Goal: Task Accomplishment & Management: Manage account settings

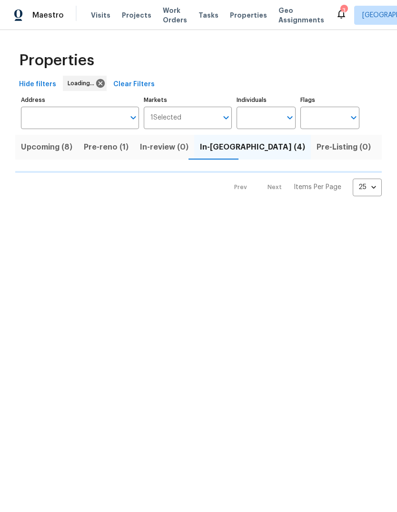
click at [239, 15] on span "Properties" at bounding box center [248, 15] width 37 height 10
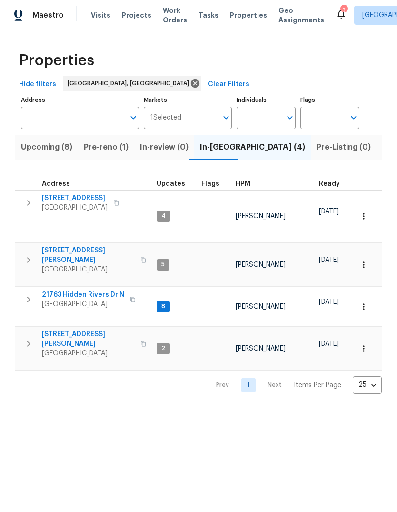
click at [81, 265] on span "[GEOGRAPHIC_DATA]" at bounding box center [88, 270] width 93 height 10
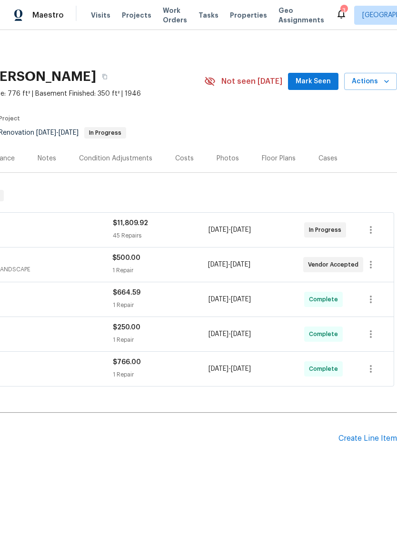
scroll to position [0, 141]
click at [326, 80] on span "Mark Seen" at bounding box center [313, 82] width 35 height 12
click at [373, 70] on div "[STREET_ADDRESS][PERSON_NAME] 2 Beds | 1 Baths | Total: 1126 ft² | Above Grade:…" at bounding box center [128, 81] width 538 height 34
click at [366, 79] on span "Actions" at bounding box center [371, 82] width 38 height 12
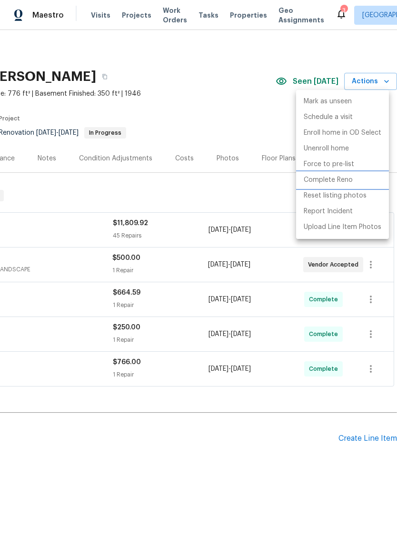
click at [341, 179] on p "Complete Reno" at bounding box center [328, 180] width 49 height 10
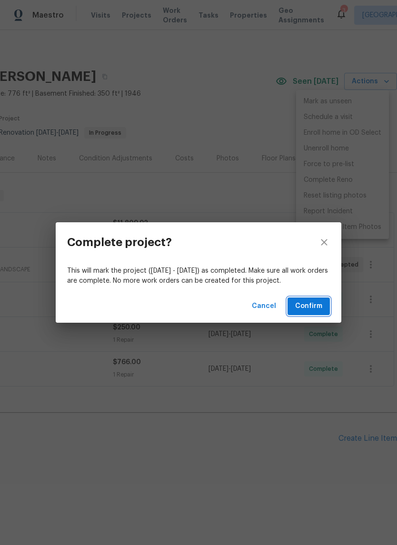
click at [311, 308] on span "Confirm" at bounding box center [308, 306] width 27 height 12
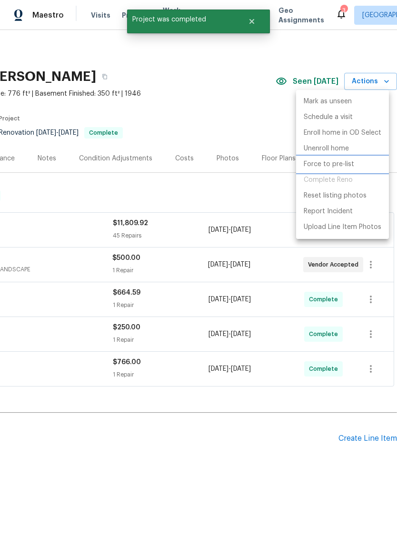
click at [342, 162] on p "Force to pre-list" at bounding box center [329, 164] width 50 height 10
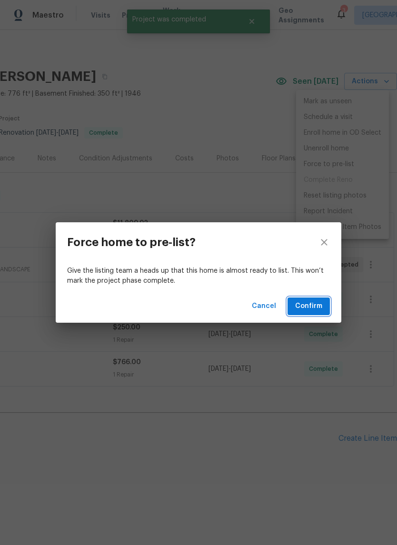
click at [298, 310] on span "Confirm" at bounding box center [308, 306] width 27 height 12
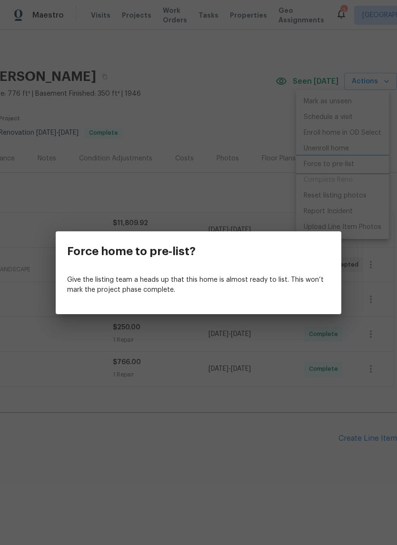
click at [228, 195] on div "Force home to pre-list? Give the listing team a heads up that this home is almo…" at bounding box center [198, 272] width 397 height 545
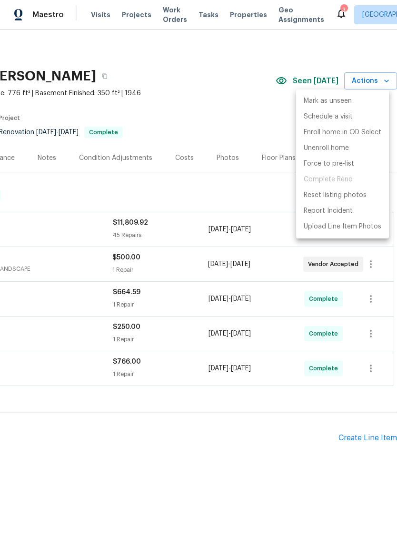
click at [227, 192] on div at bounding box center [198, 272] width 397 height 545
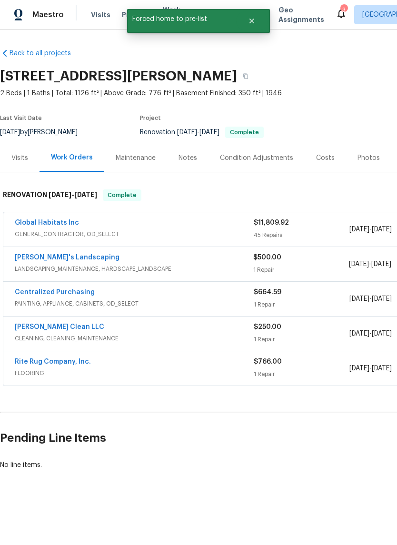
scroll to position [0, -1]
click at [257, 29] on button "Close" at bounding box center [251, 21] width 31 height 19
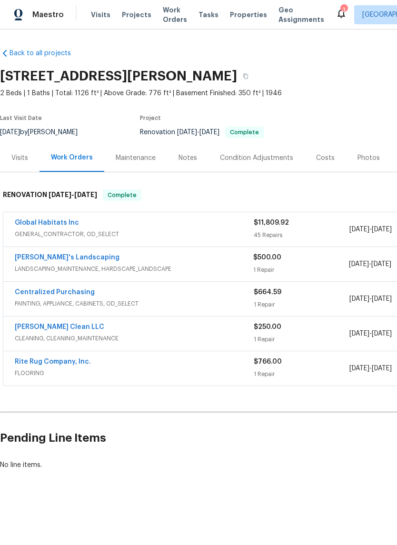
scroll to position [0, 0]
click at [235, 17] on span "Properties" at bounding box center [248, 15] width 37 height 10
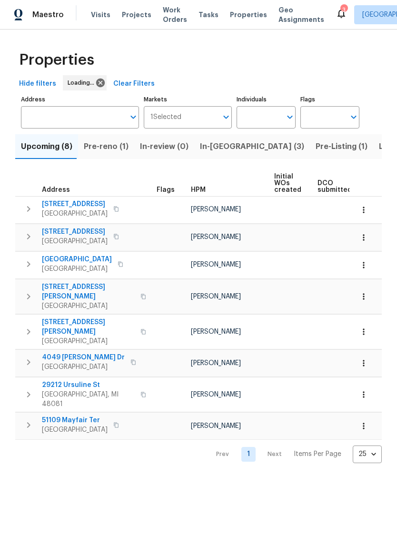
click at [315, 147] on span "Pre-Listing (1)" at bounding box center [341, 146] width 52 height 13
